Goal: Transaction & Acquisition: Obtain resource

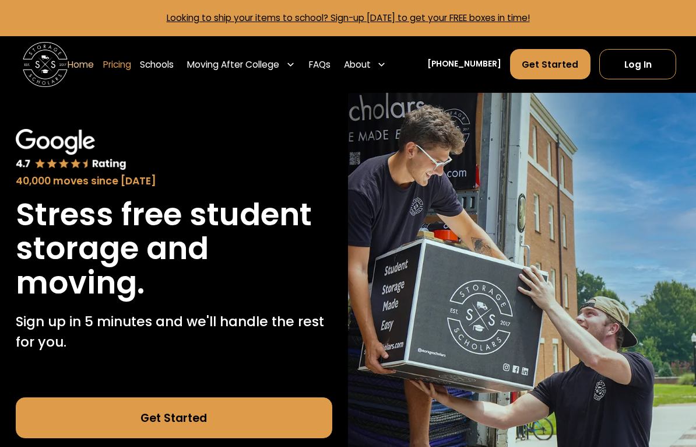
click at [131, 65] on link "Pricing" at bounding box center [117, 63] width 28 height 31
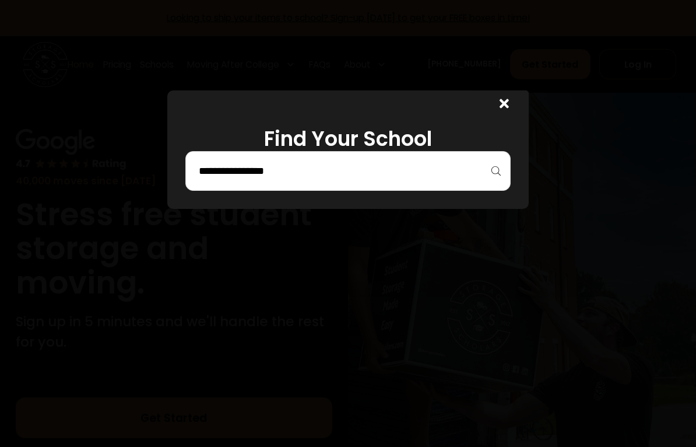
click at [381, 176] on input "search" at bounding box center [348, 171] width 301 height 20
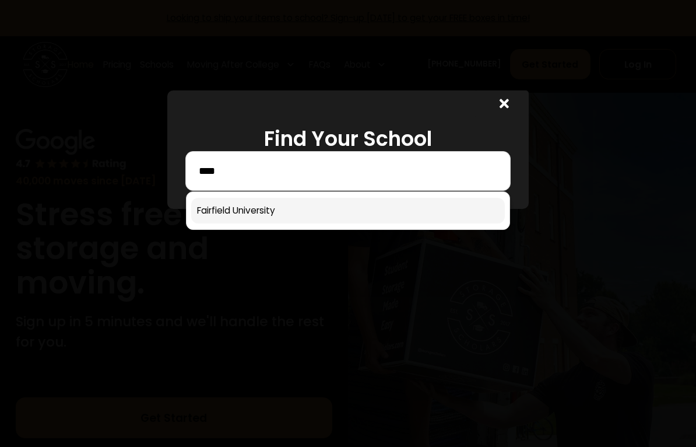
type input "****"
click at [264, 212] on link at bounding box center [348, 211] width 314 height 26
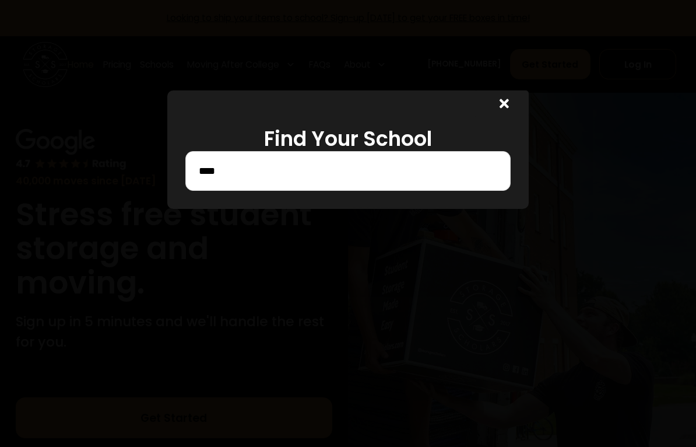
click at [253, 216] on div at bounding box center [348, 223] width 696 height 447
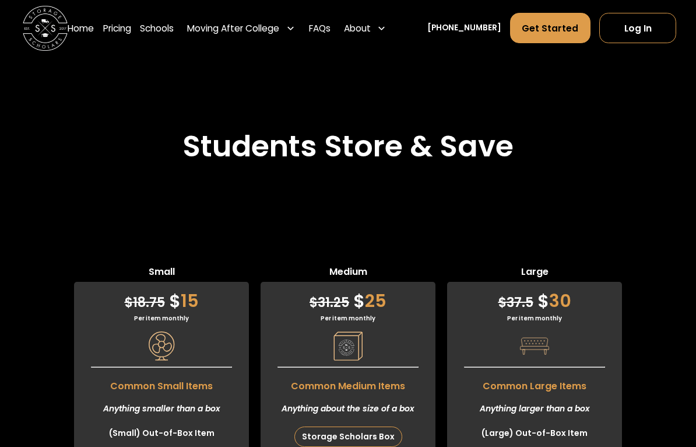
scroll to position [2860, 0]
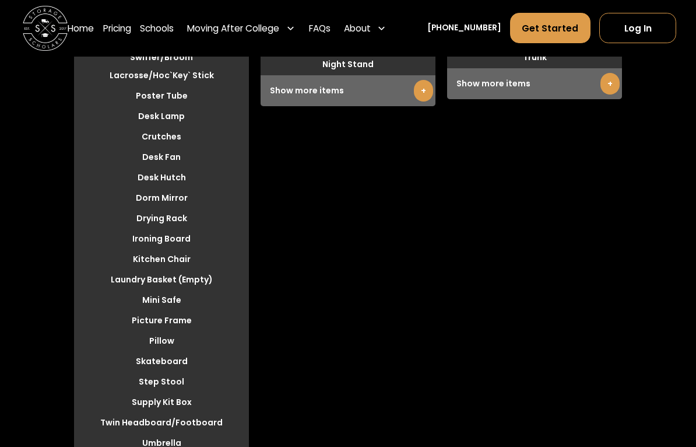
scroll to position [3308, 0]
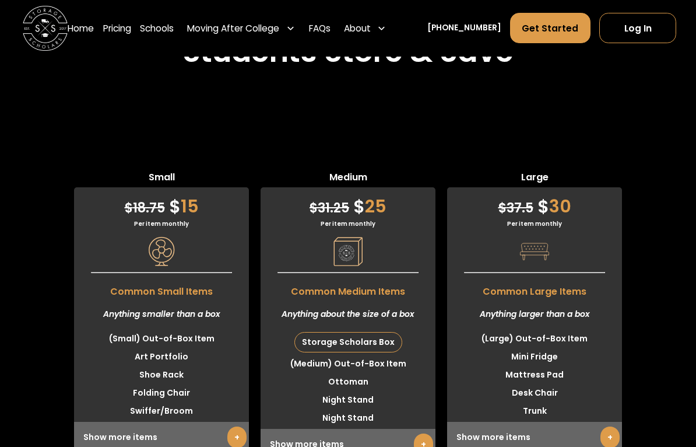
click at [239, 427] on link "+" at bounding box center [236, 438] width 19 height 22
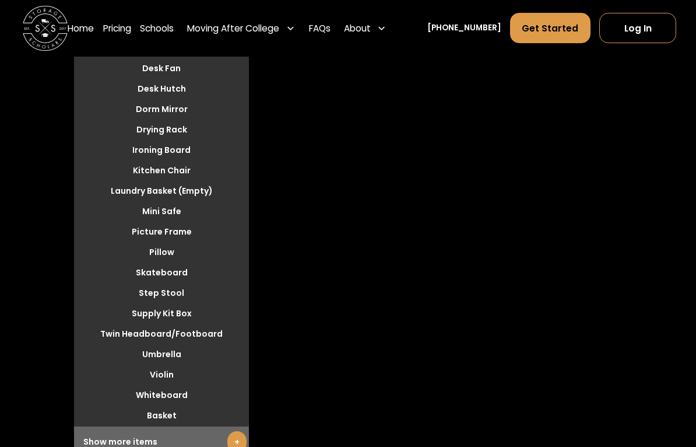
scroll to position [3407, 0]
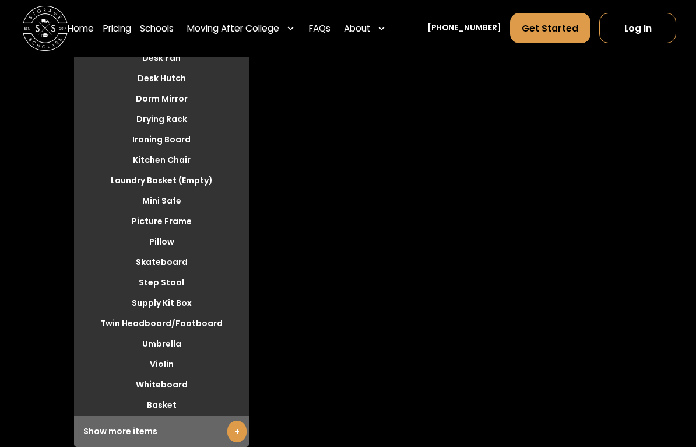
click at [240, 421] on link "+" at bounding box center [236, 432] width 19 height 22
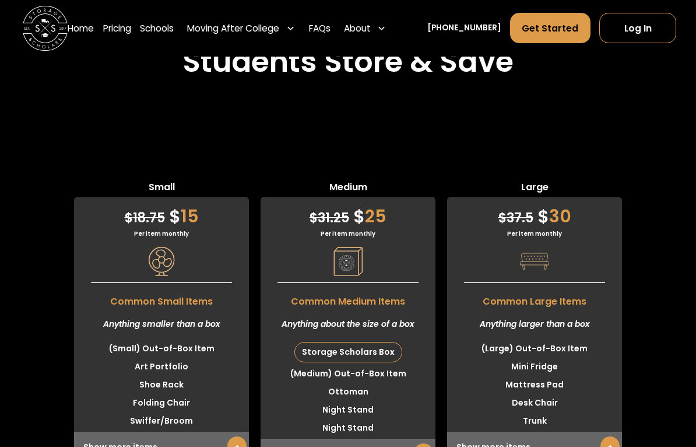
scroll to position [2945, 0]
click at [414, 443] on link "+" at bounding box center [423, 454] width 19 height 22
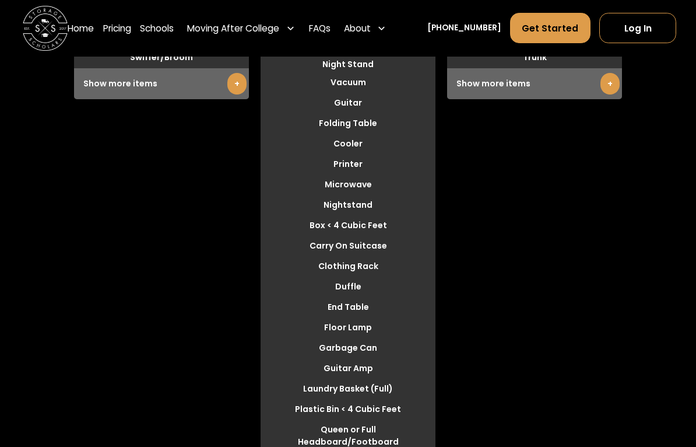
scroll to position [3307, 0]
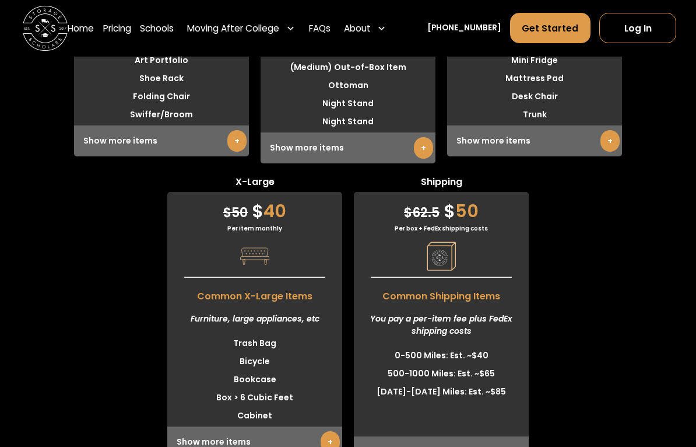
scroll to position [3256, 0]
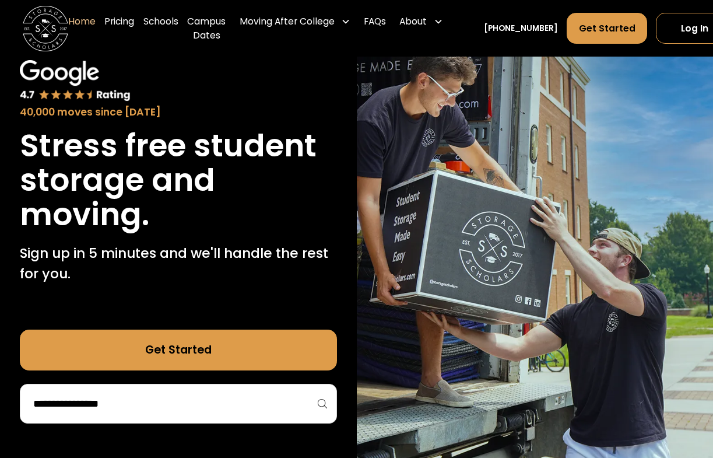
scroll to position [66, 0]
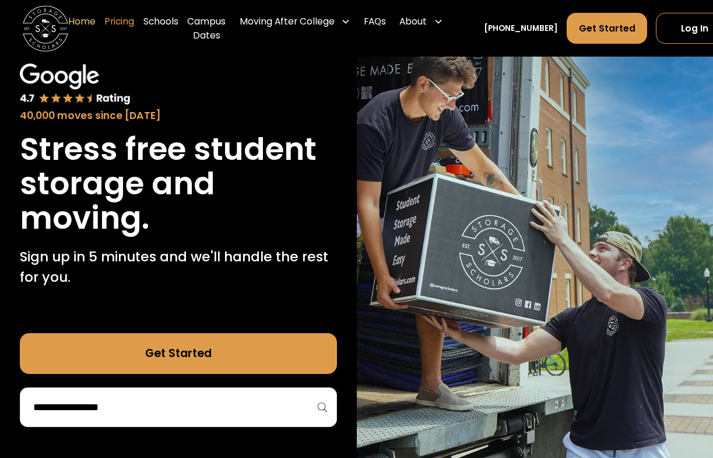
click at [125, 17] on link "Pricing" at bounding box center [119, 28] width 30 height 45
click at [118, 15] on link "Pricing" at bounding box center [119, 28] width 30 height 45
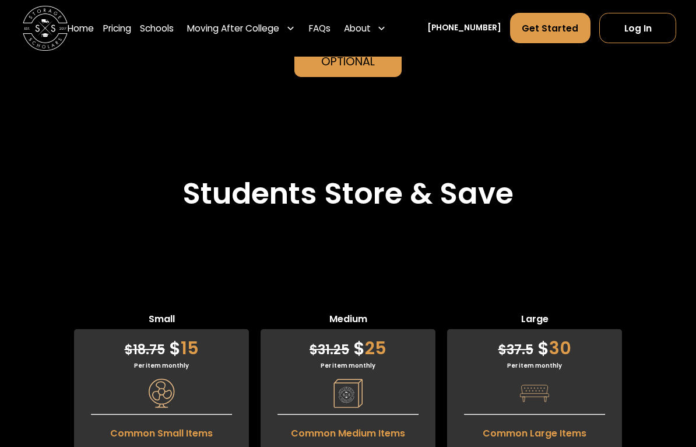
scroll to position [2814, 0]
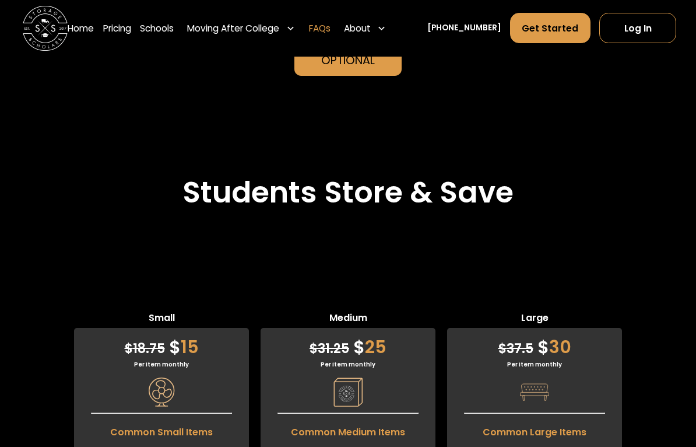
click at [331, 18] on link "FAQs" at bounding box center [320, 27] width 22 height 31
